Goal: Navigation & Orientation: Find specific page/section

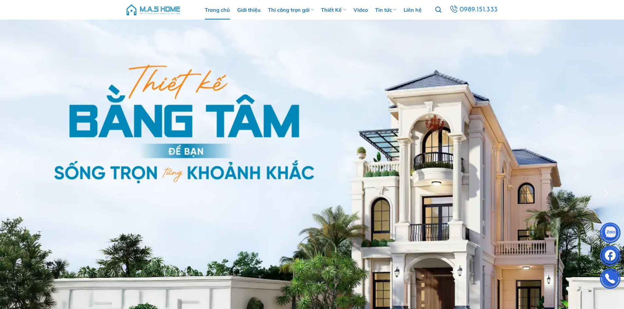
click at [165, 8] on img at bounding box center [153, 10] width 56 height 20
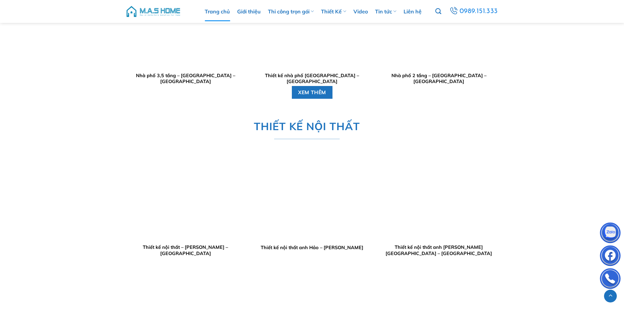
scroll to position [1538, 0]
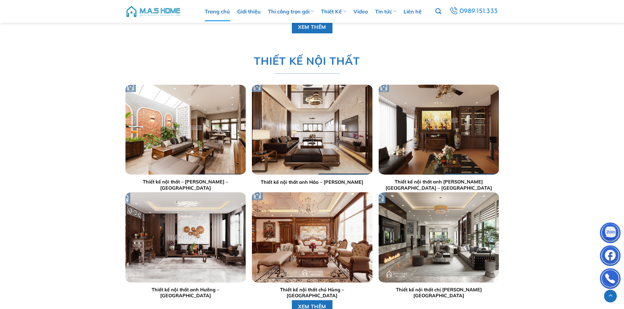
click at [314, 209] on img "Thiết kế nội thất chú Hùng - Hải Dương" at bounding box center [312, 238] width 120 height 90
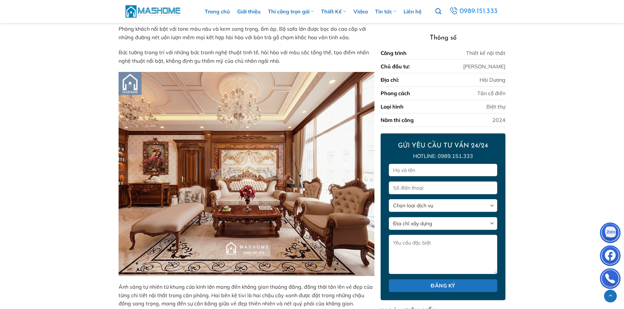
scroll to position [364, 0]
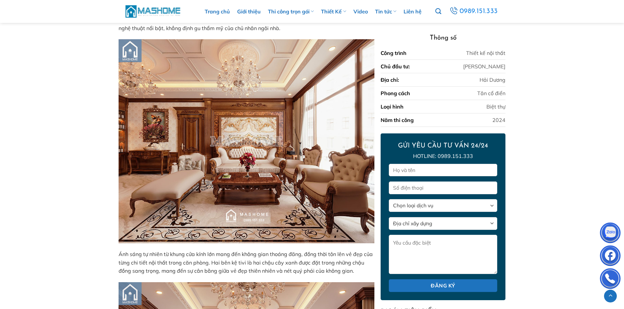
click at [159, 13] on img at bounding box center [153, 11] width 56 height 14
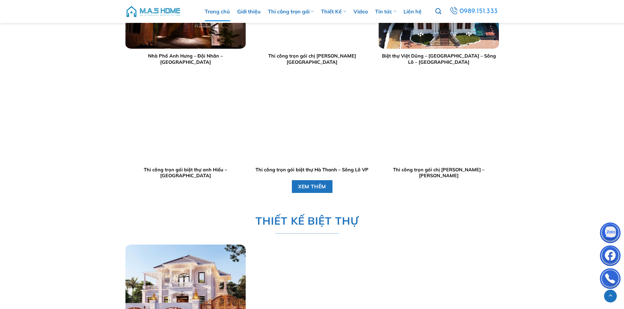
scroll to position [1047, 0]
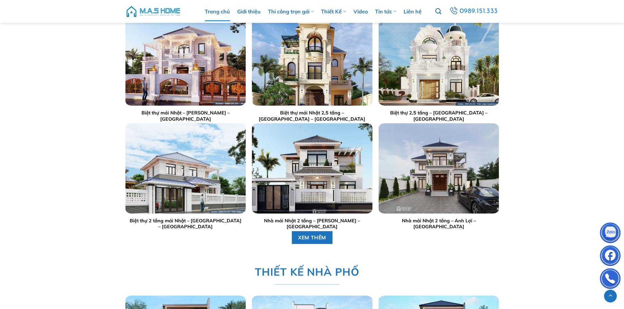
click at [142, 9] on img at bounding box center [153, 12] width 56 height 20
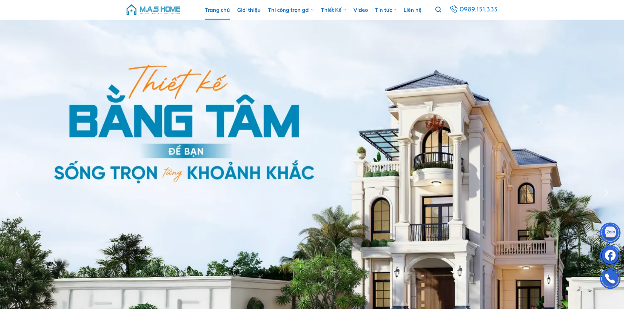
click at [162, 11] on img at bounding box center [153, 10] width 56 height 20
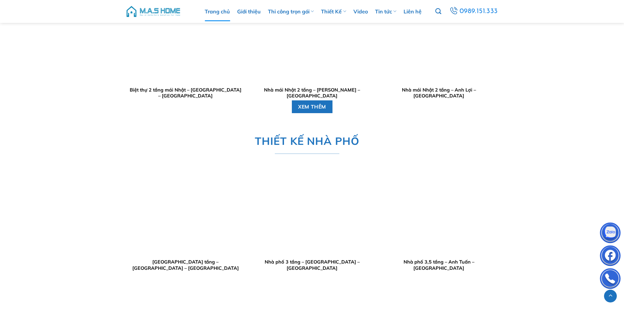
scroll to position [1309, 0]
